Goal: Use online tool/utility: Utilize a website feature to perform a specific function

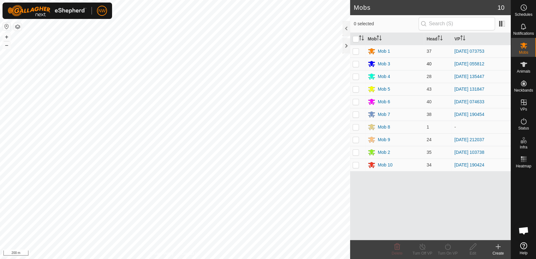
click at [356, 63] on p-checkbox at bounding box center [355, 63] width 6 height 5
checkbox input "true"
click at [421, 246] on icon at bounding box center [422, 247] width 8 height 8
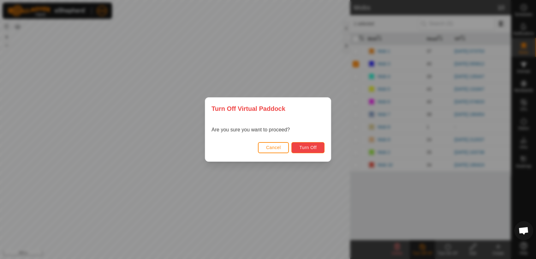
click at [315, 147] on span "Turn Off" at bounding box center [307, 147] width 17 height 5
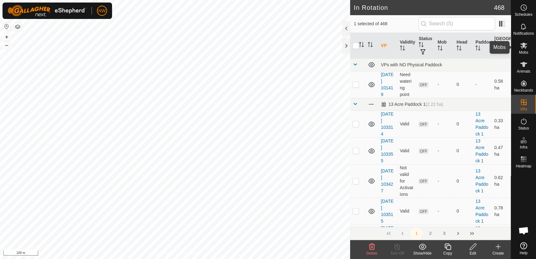
click at [526, 49] on es-mob-svg-icon at bounding box center [523, 45] width 11 height 10
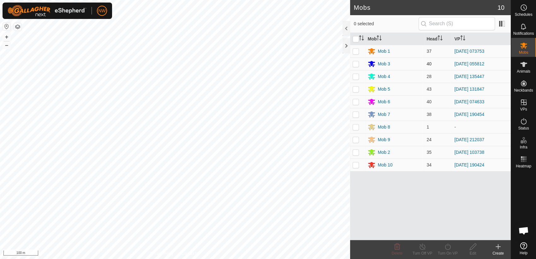
click at [356, 62] on p-checkbox at bounding box center [355, 63] width 6 height 5
checkbox input "true"
click at [446, 248] on icon at bounding box center [448, 247] width 8 height 8
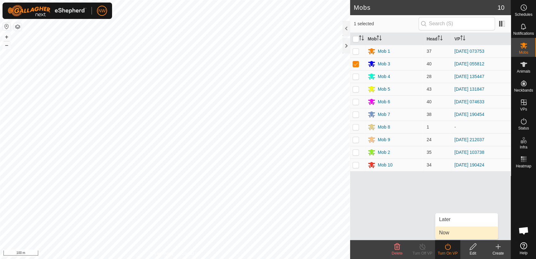
click at [450, 234] on link "Now" at bounding box center [466, 232] width 62 height 13
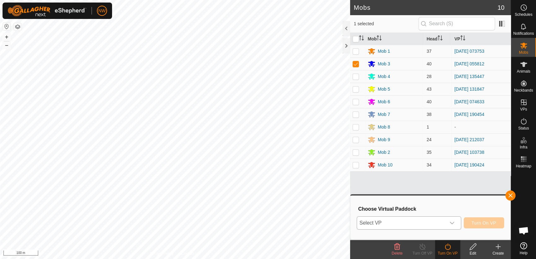
click at [453, 223] on icon "dropdown trigger" at bounding box center [452, 223] width 4 height 3
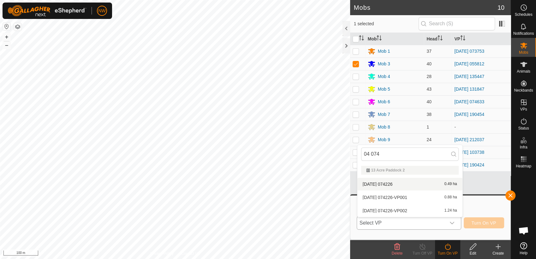
type input "04 074"
click at [388, 182] on li "[DATE] 074226 0.49 ha" at bounding box center [409, 184] width 105 height 13
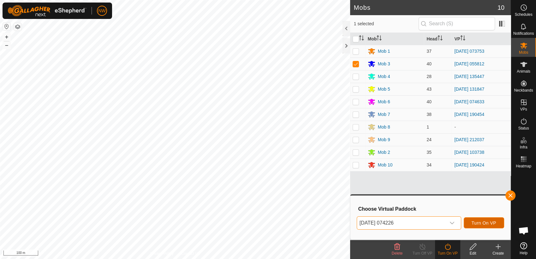
click at [481, 223] on span "Turn On VP" at bounding box center [483, 222] width 25 height 5
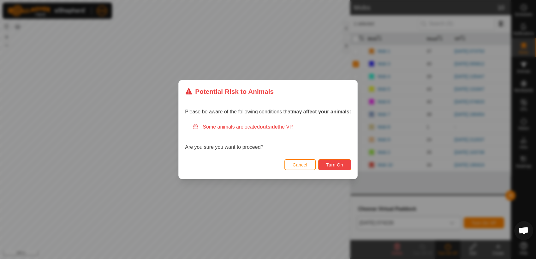
click at [338, 164] on span "Turn On" at bounding box center [334, 164] width 17 height 5
